Goal: Check status: Check status

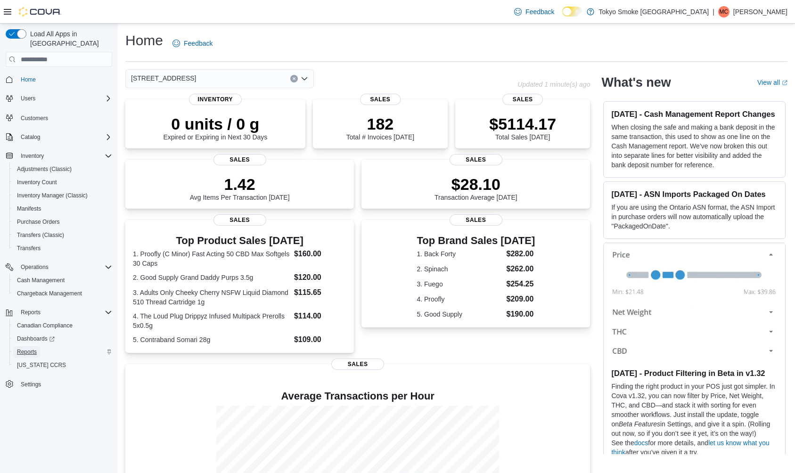
click at [34, 348] on span "Reports" at bounding box center [27, 352] width 20 height 8
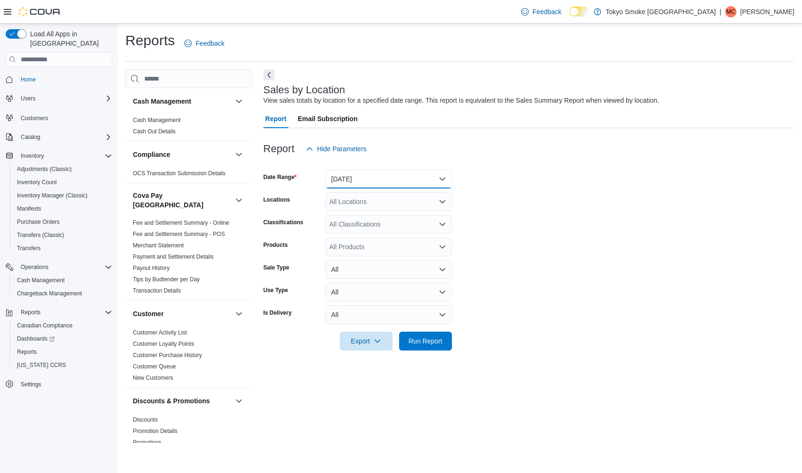
click at [375, 179] on button "[DATE]" at bounding box center [389, 179] width 126 height 19
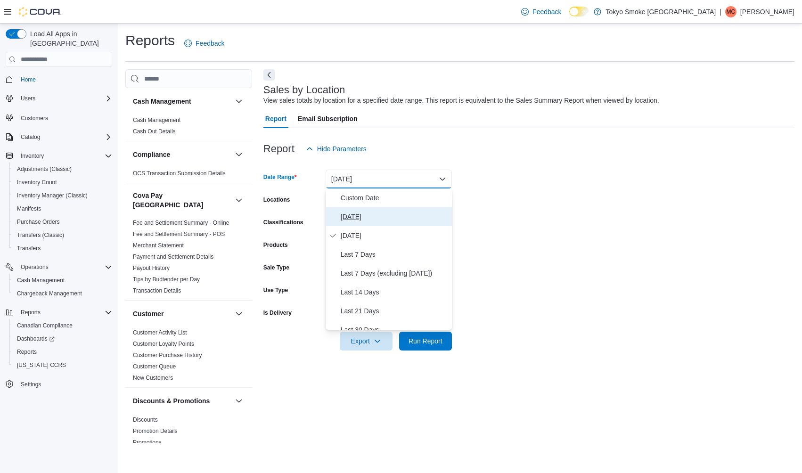
click at [370, 223] on button "[DATE]" at bounding box center [389, 216] width 126 height 19
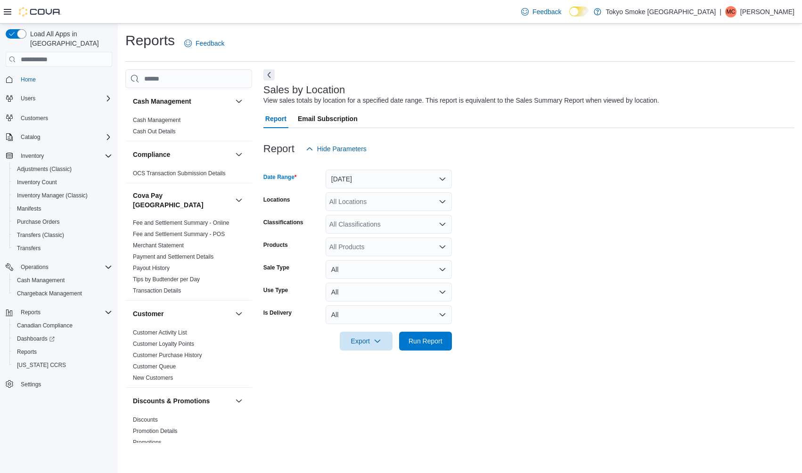
click at [366, 197] on div "All Locations" at bounding box center [389, 201] width 126 height 19
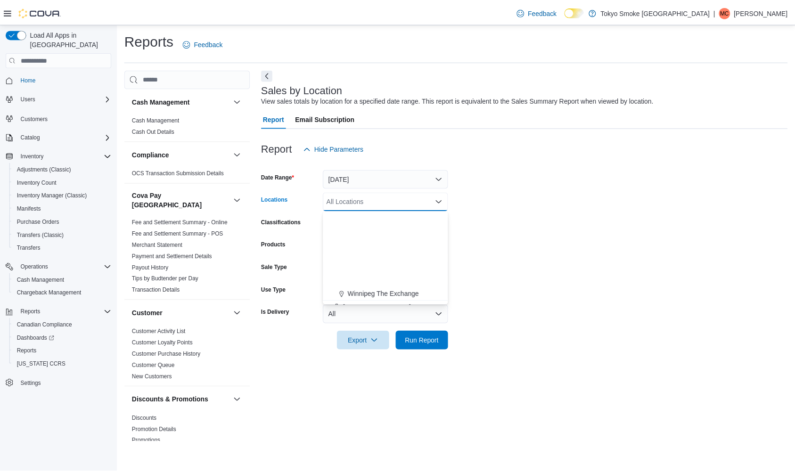
scroll to position [166, 0]
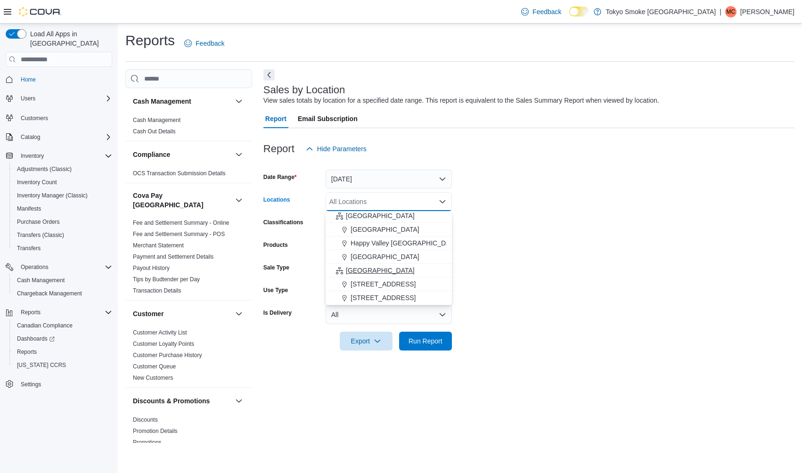
click at [362, 270] on span "[GEOGRAPHIC_DATA]" at bounding box center [380, 270] width 69 height 9
click at [663, 276] on form "Date Range [DATE] Locations [GEOGRAPHIC_DATA] Combo box. Selected. [GEOGRAPHIC_…" at bounding box center [528, 254] width 531 height 192
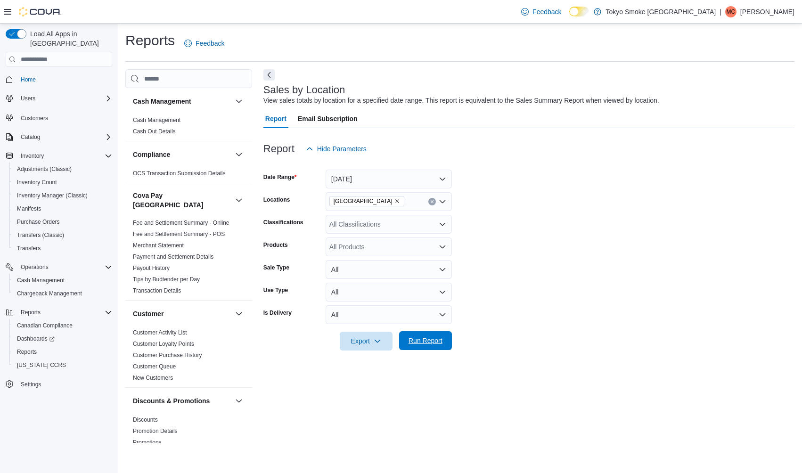
click at [440, 333] on span "Run Report" at bounding box center [425, 340] width 41 height 19
